Goal: Transaction & Acquisition: Obtain resource

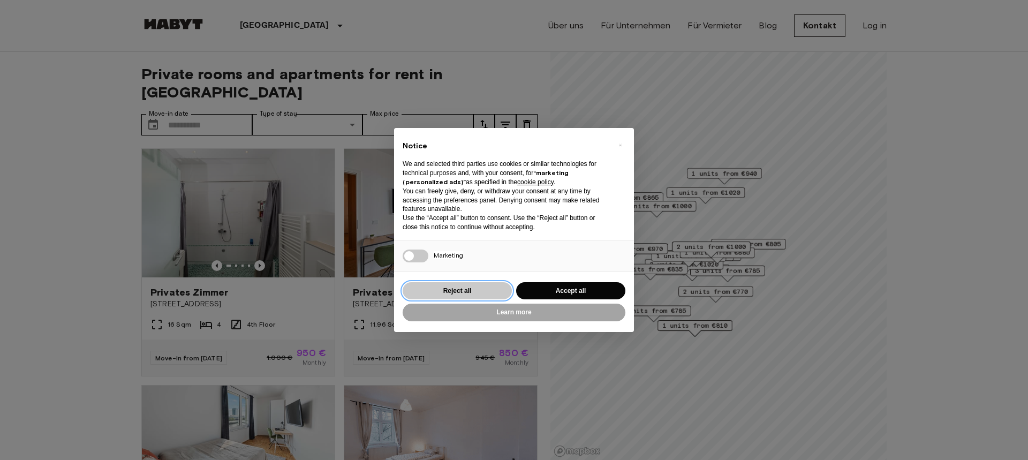
click at [479, 290] on button "Reject all" at bounding box center [456, 291] width 109 height 18
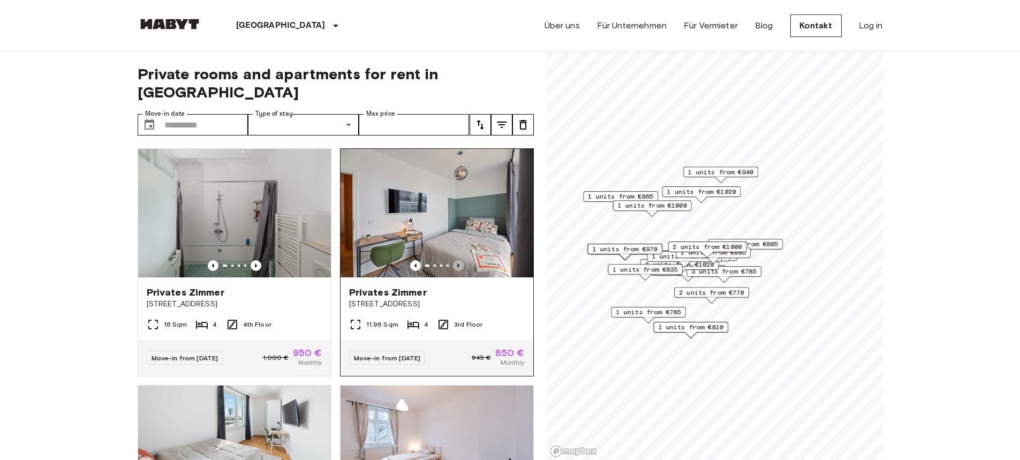
click at [453, 260] on icon "Previous image" at bounding box center [458, 265] width 11 height 11
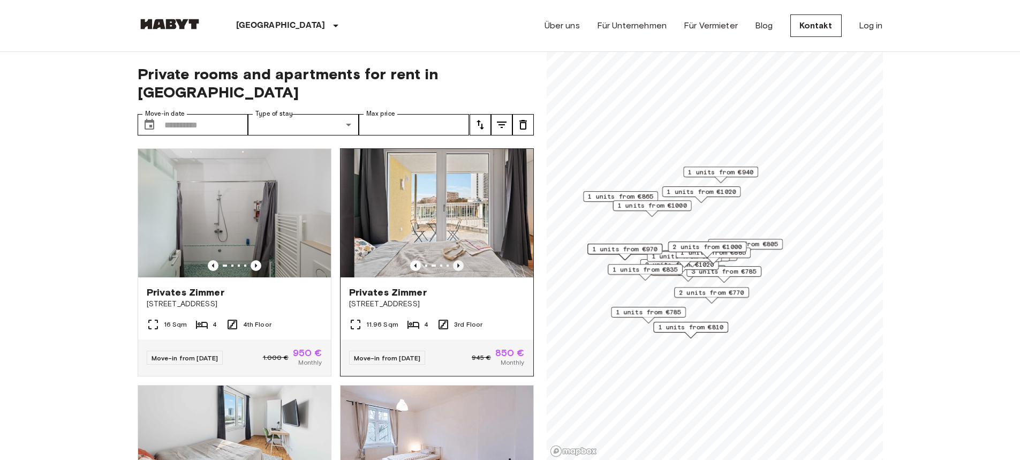
click at [453, 260] on icon "Previous image" at bounding box center [458, 265] width 11 height 11
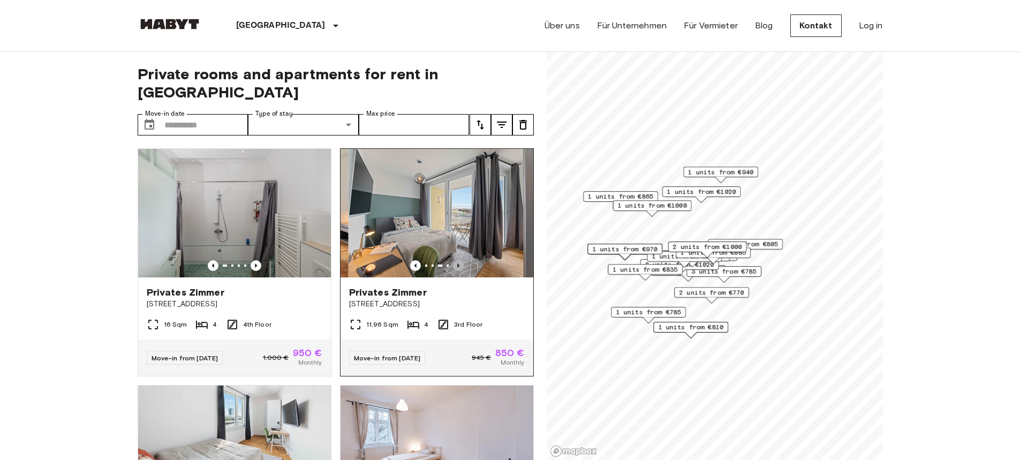
click at [453, 260] on icon "Previous image" at bounding box center [458, 265] width 11 height 11
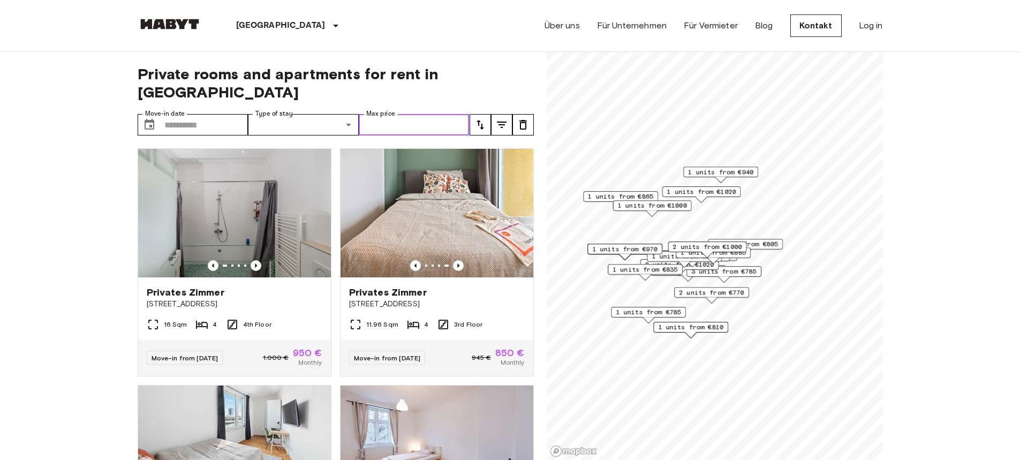
click at [399, 114] on input "Max price" at bounding box center [414, 124] width 111 height 21
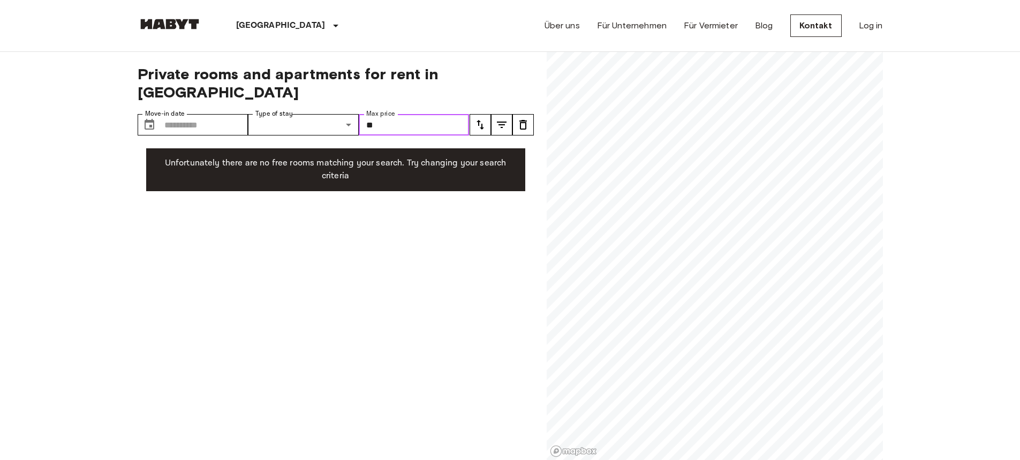
type input "*"
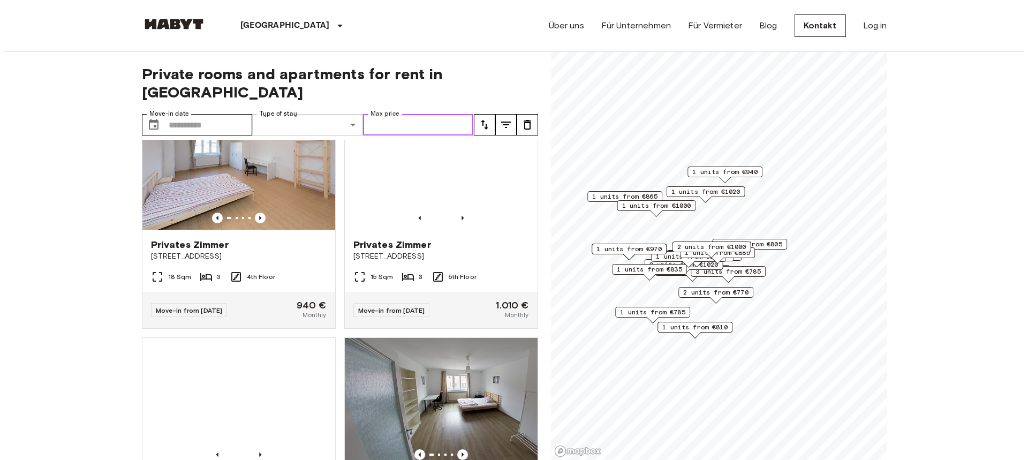
scroll to position [1904, 0]
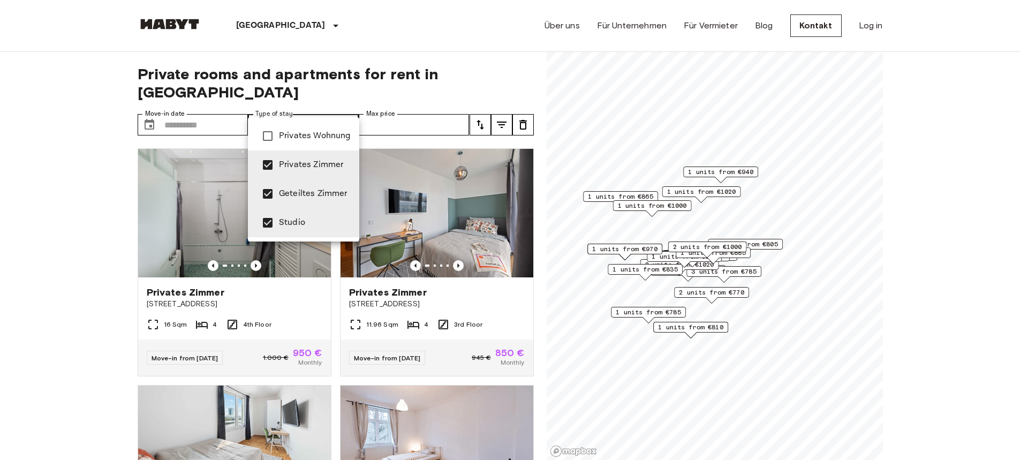
type input "**********"
